Goal: Information Seeking & Learning: Learn about a topic

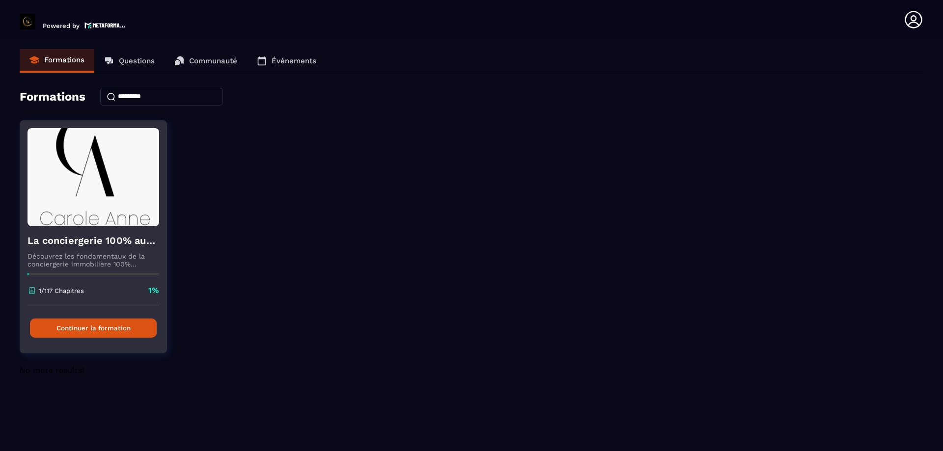
click at [114, 330] on button "Continuer la formation" at bounding box center [93, 328] width 127 height 19
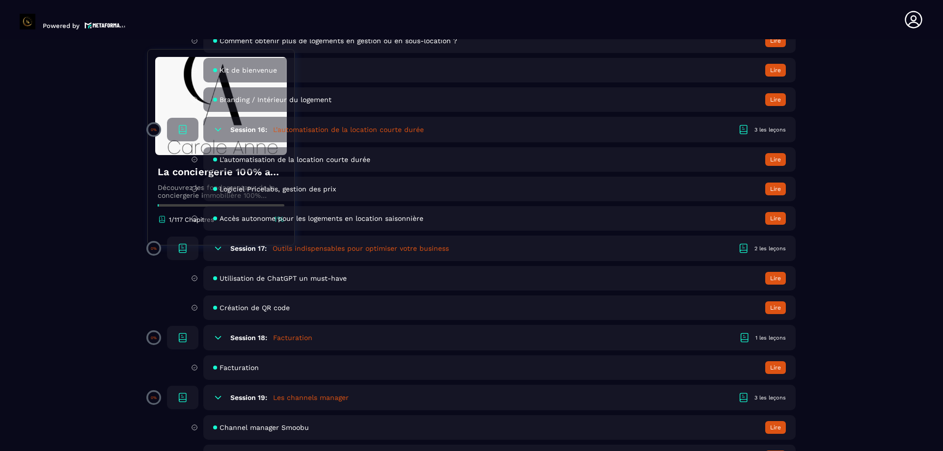
scroll to position [2112, 0]
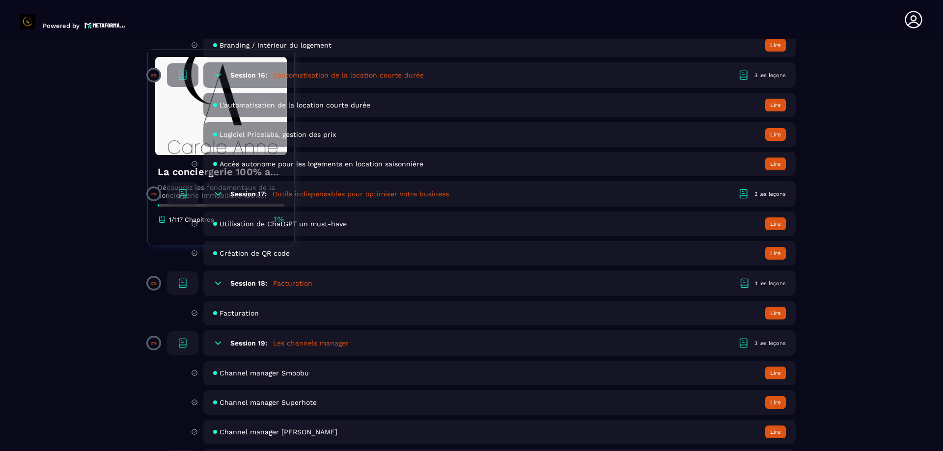
click at [248, 317] on span "Facturation" at bounding box center [239, 313] width 39 height 8
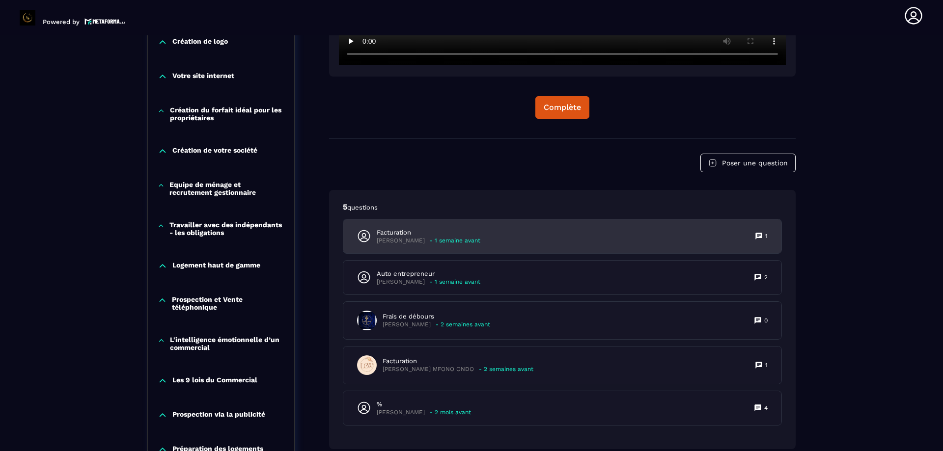
scroll to position [398, 0]
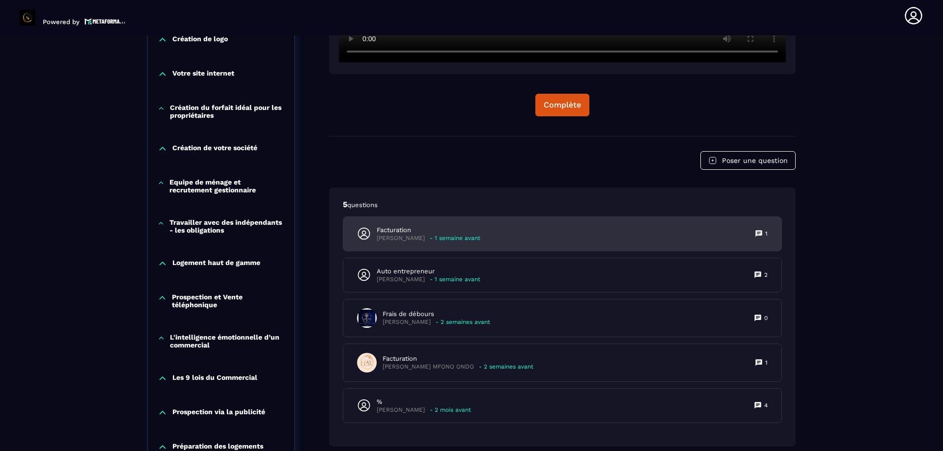
click at [460, 240] on p "- 1 semaine avant" at bounding box center [455, 238] width 51 height 7
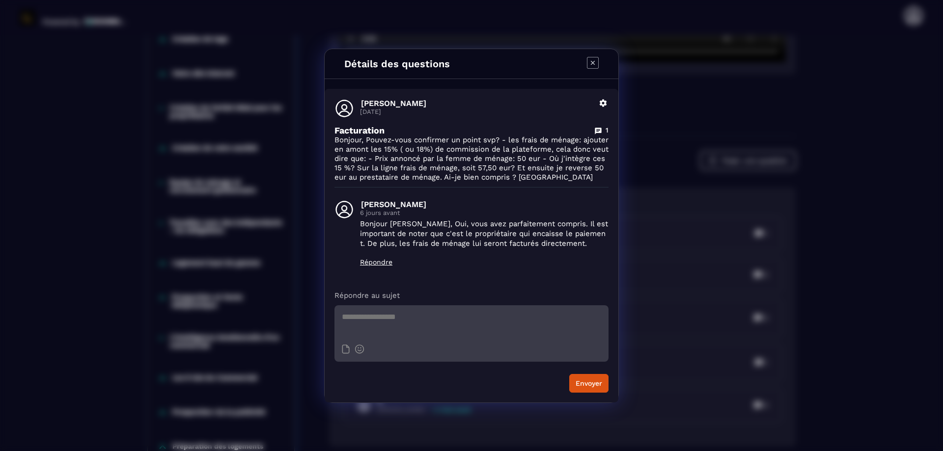
click at [856, 171] on div "Détails des questions [PERSON_NAME] [DATE] Supprimer Facturation 1 Bonjour, Pou…" at bounding box center [471, 225] width 943 height 451
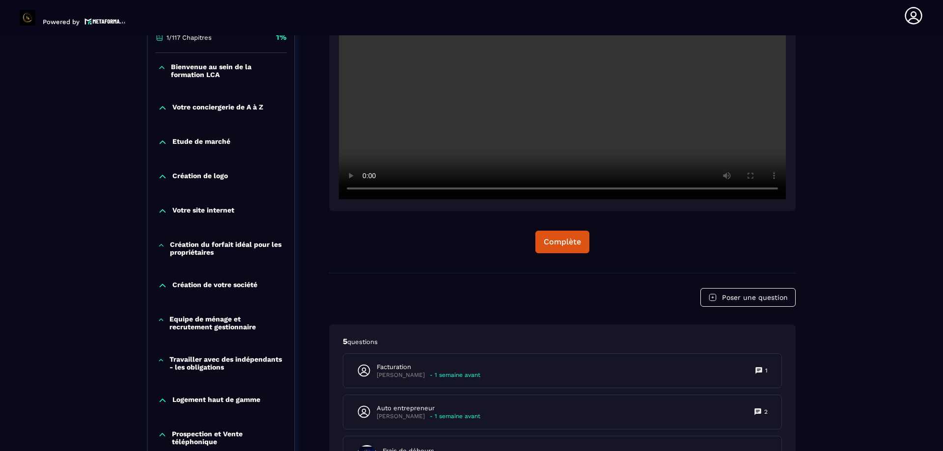
scroll to position [251, 0]
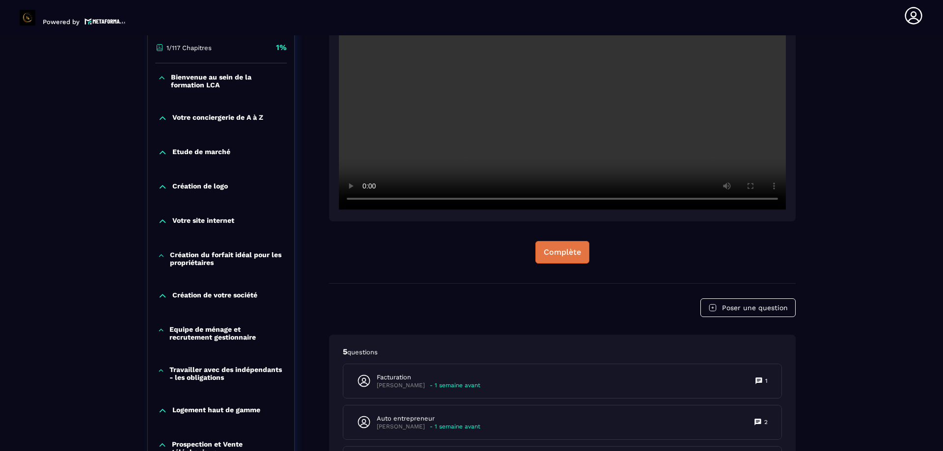
click at [552, 252] on div "Complète" at bounding box center [562, 253] width 37 height 10
click at [564, 245] on button "Continuer" at bounding box center [562, 252] width 55 height 23
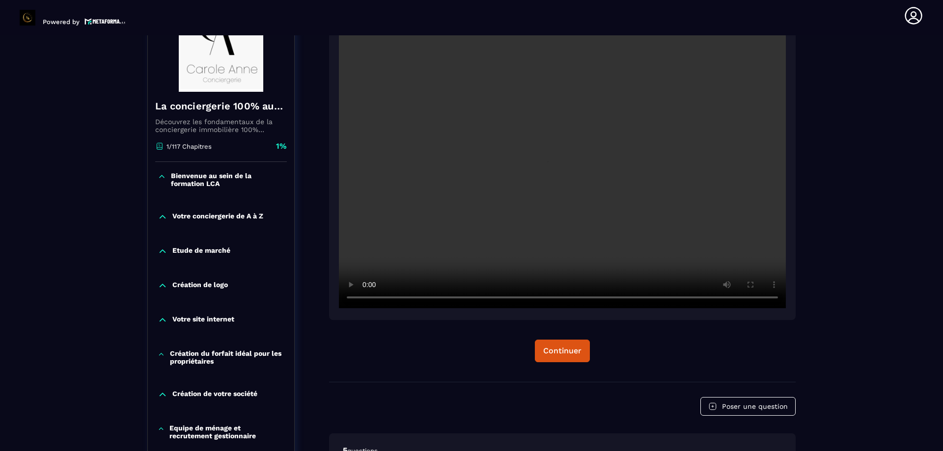
scroll to position [103, 0]
